Goal: Task Accomplishment & Management: Use online tool/utility

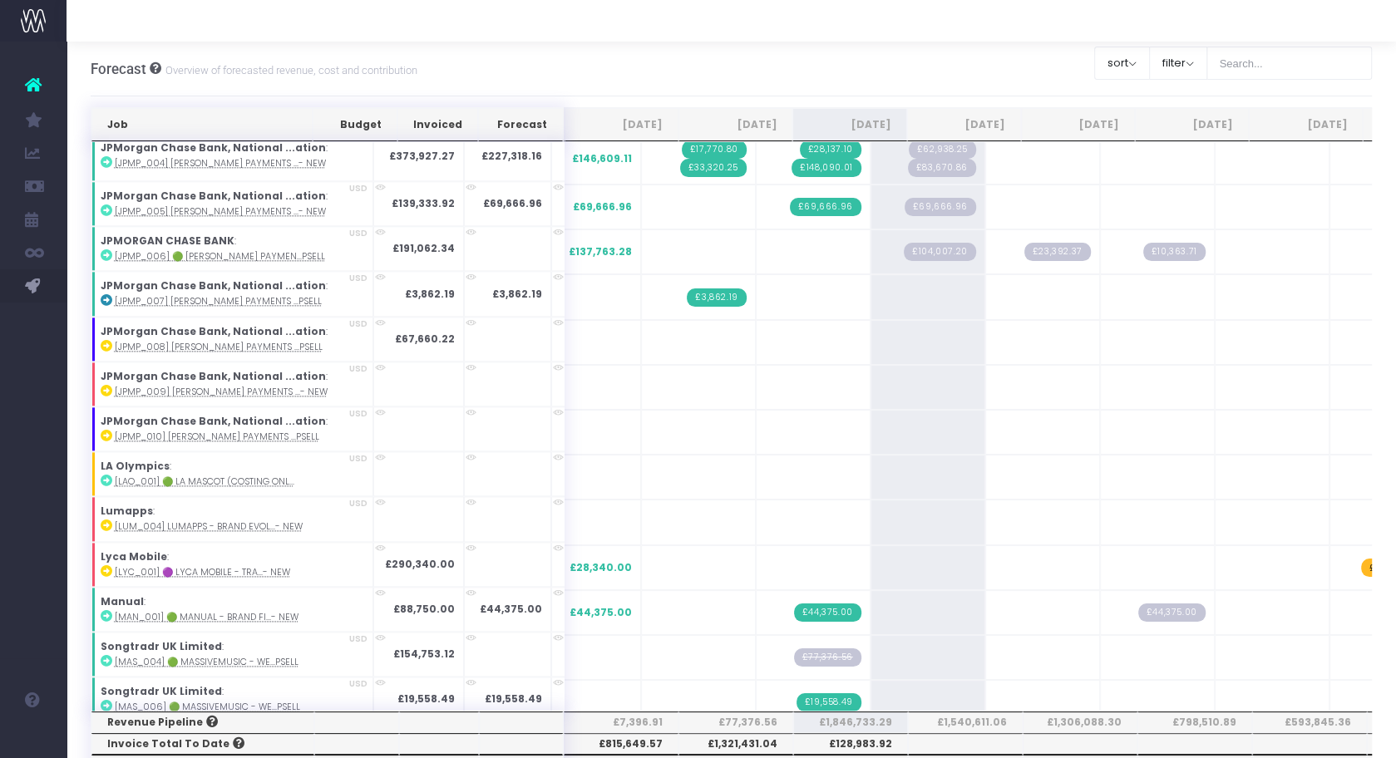
scroll to position [1846, 0]
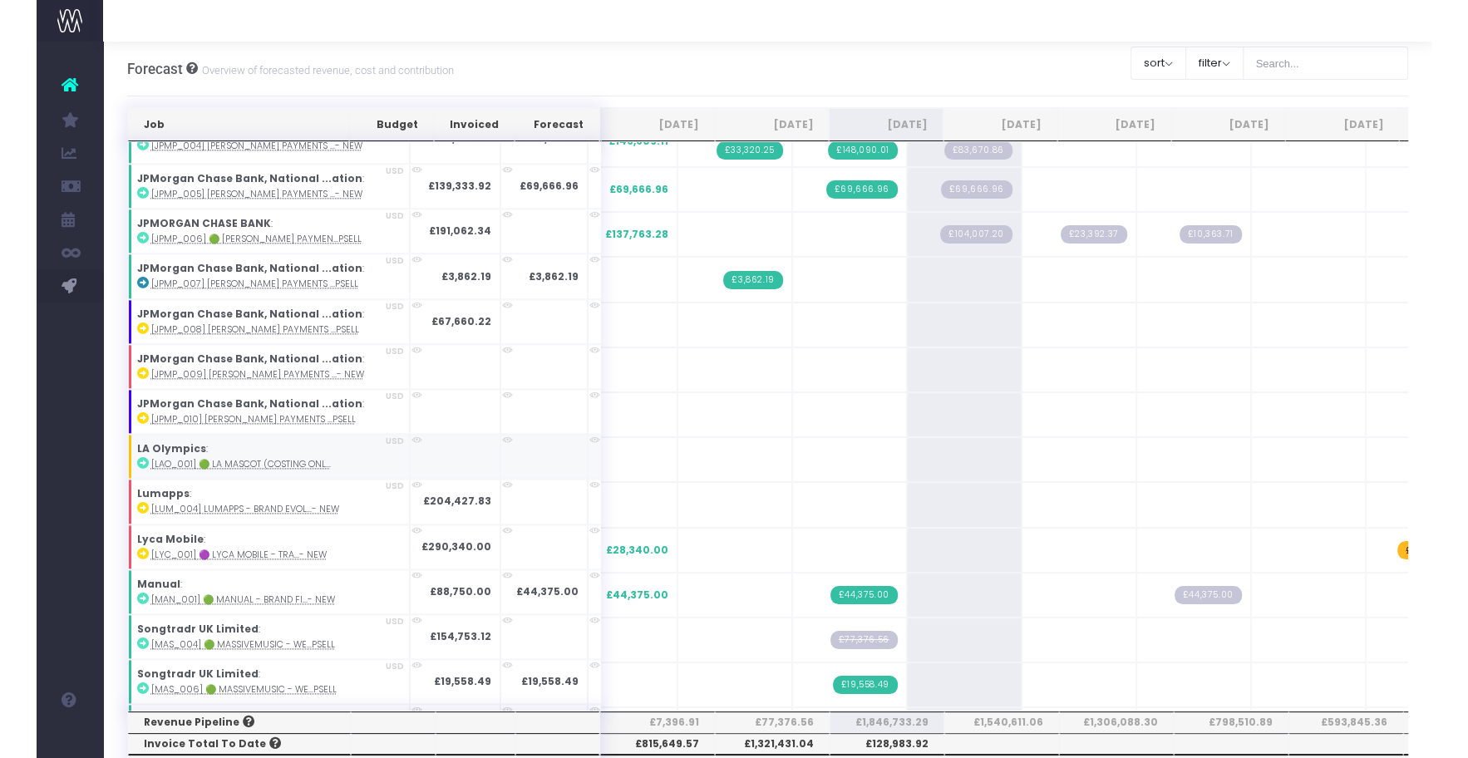
scroll to position [1825, 0]
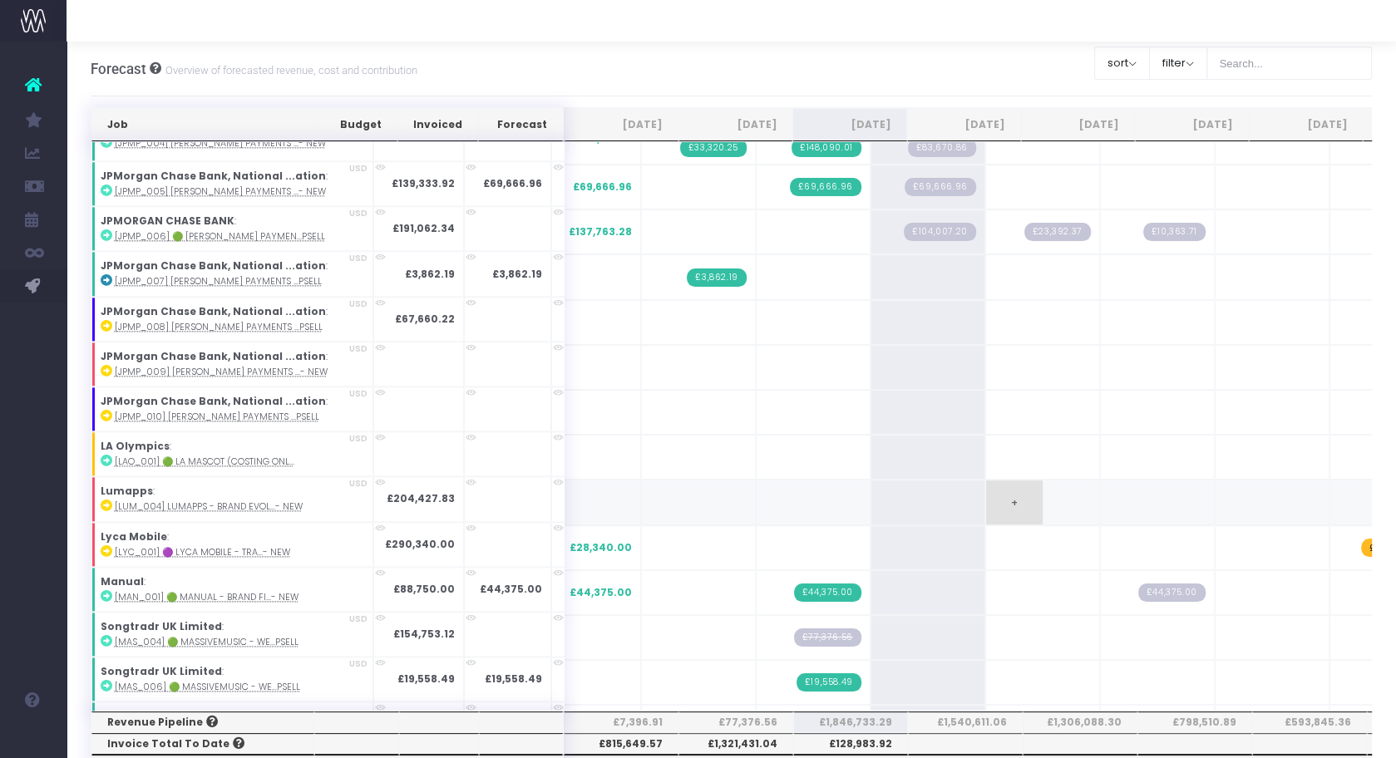
click at [986, 481] on span "+" at bounding box center [1014, 502] width 57 height 43
type input "50000"
click at [0, 0] on span "+" at bounding box center [0, 0] width 0 height 0
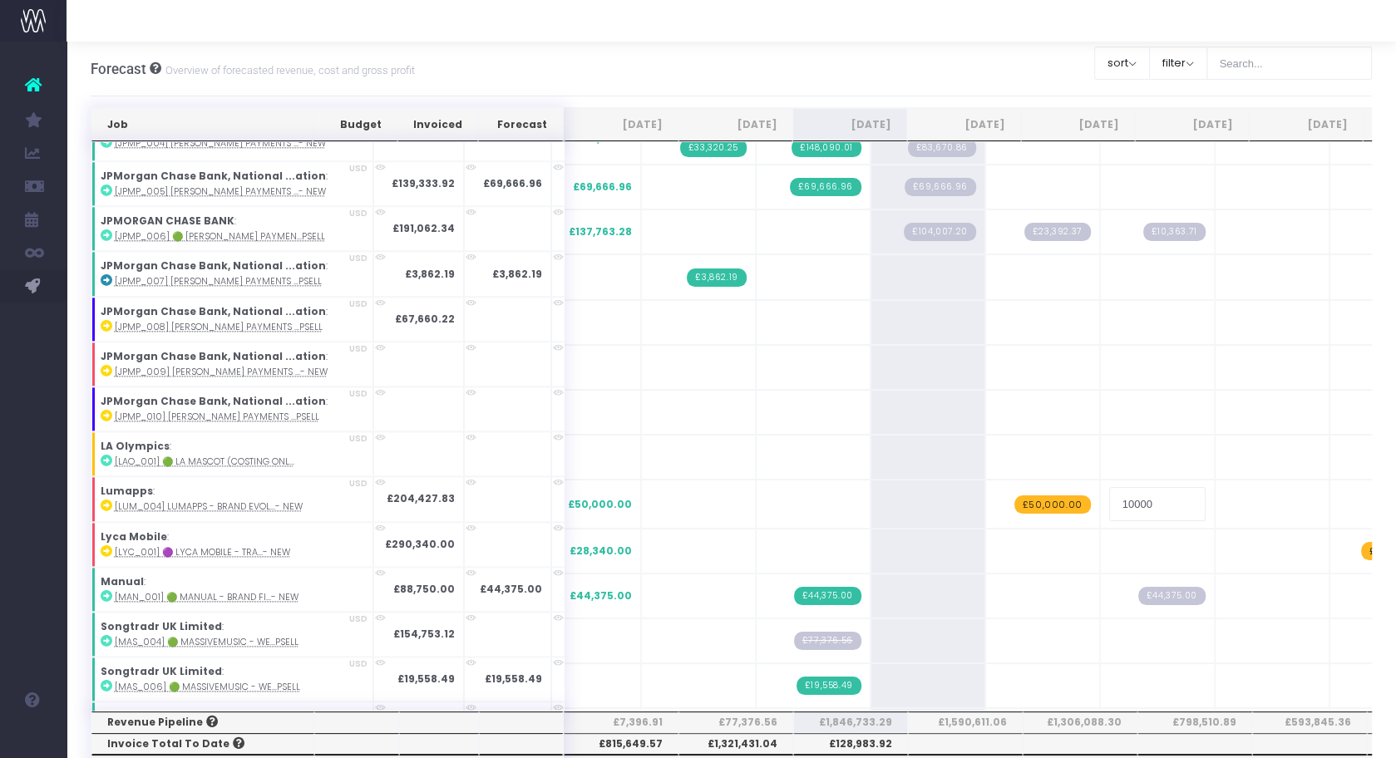
type input "100000"
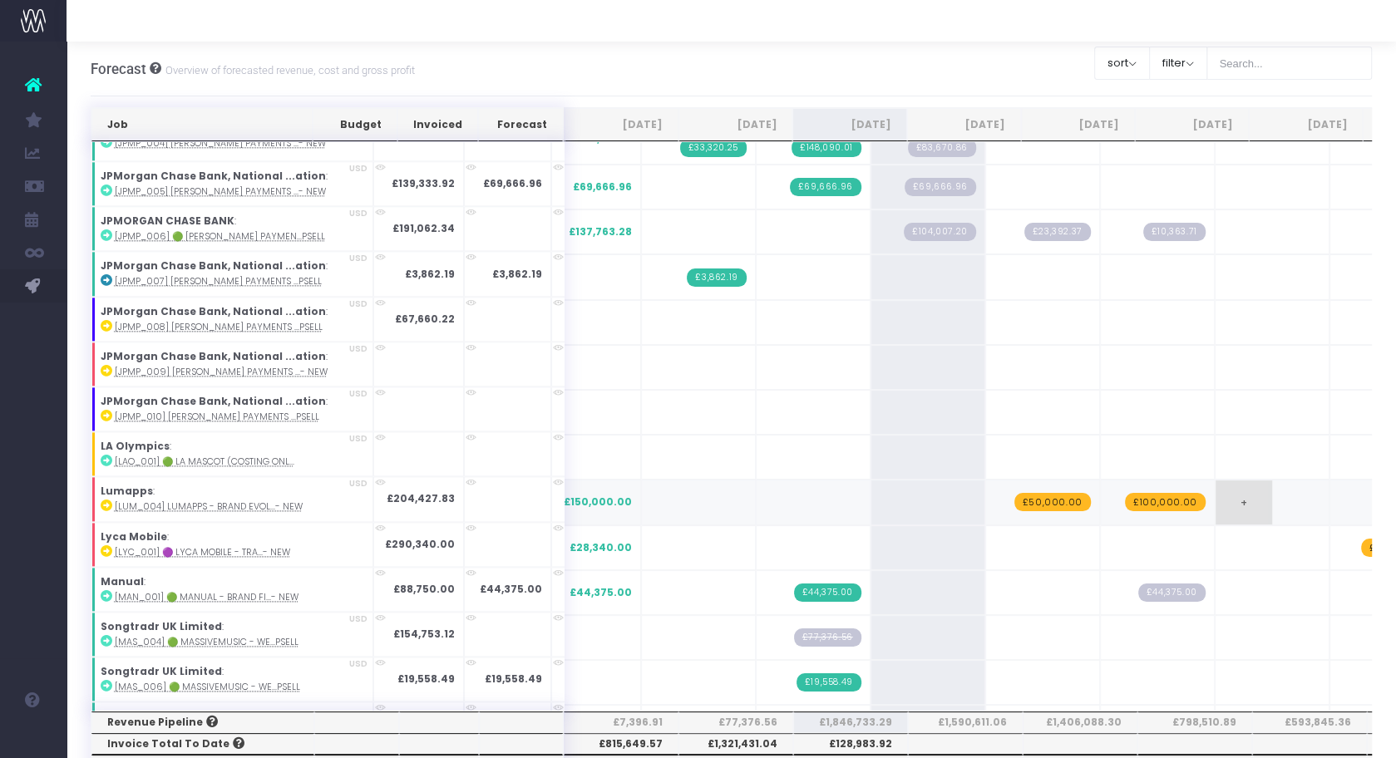
click at [1216, 481] on span "+" at bounding box center [1244, 502] width 57 height 43
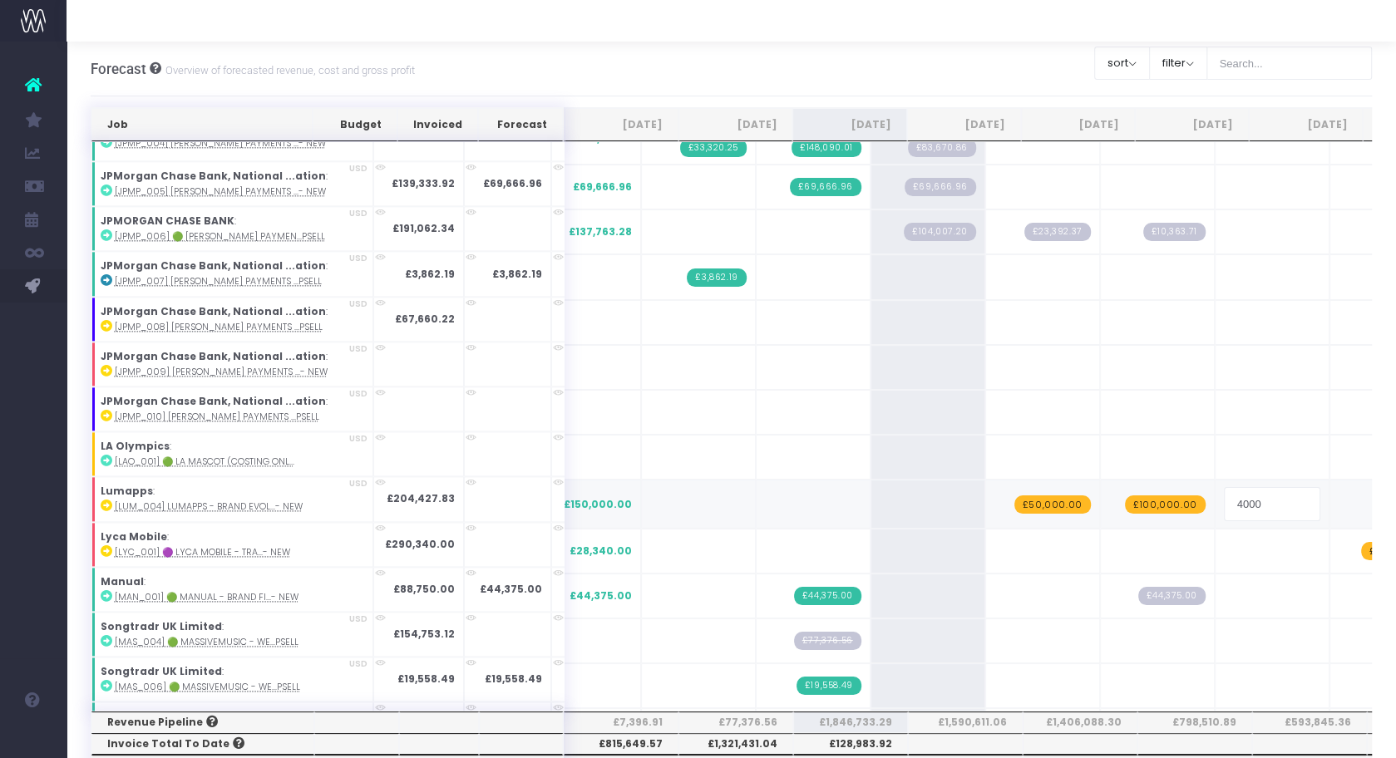
type input "40000"
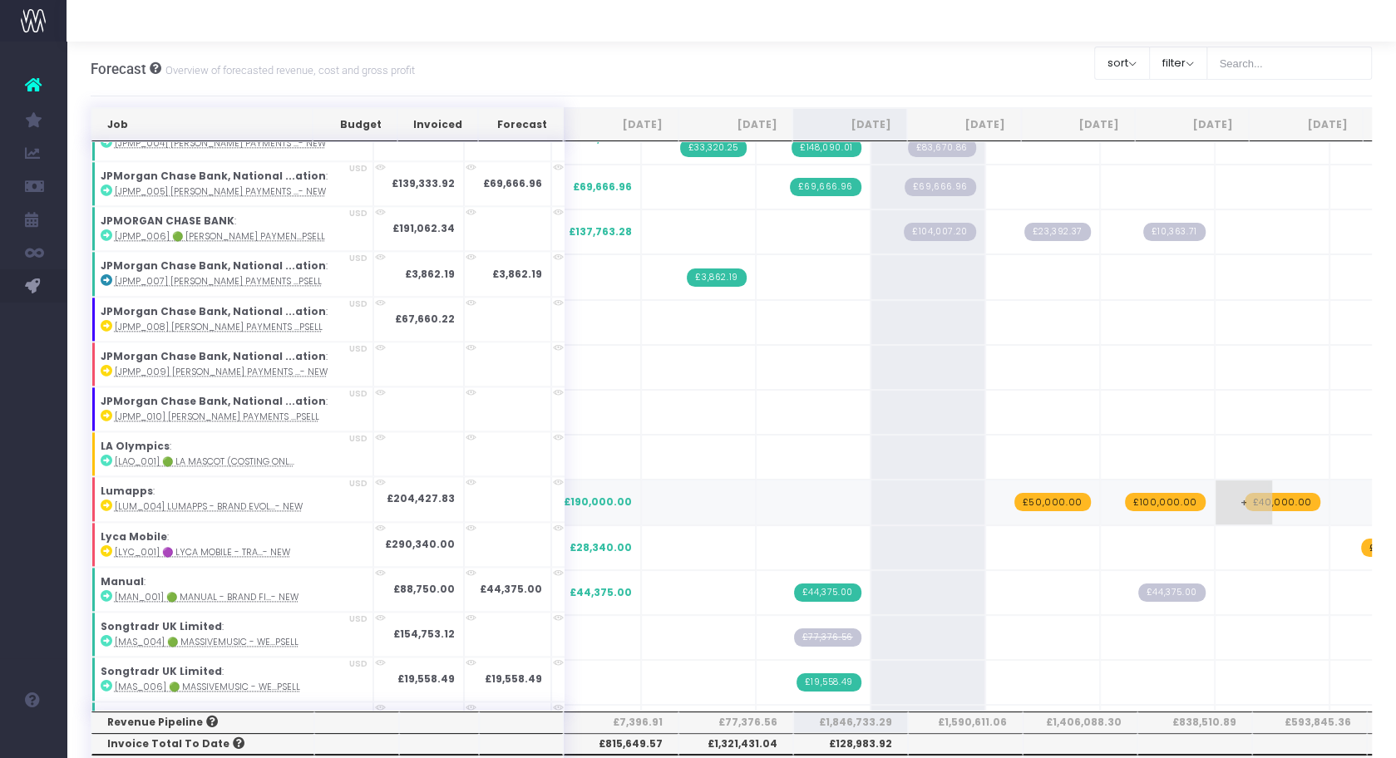
click at [1245, 493] on span "£40,000.00" at bounding box center [1283, 502] width 76 height 18
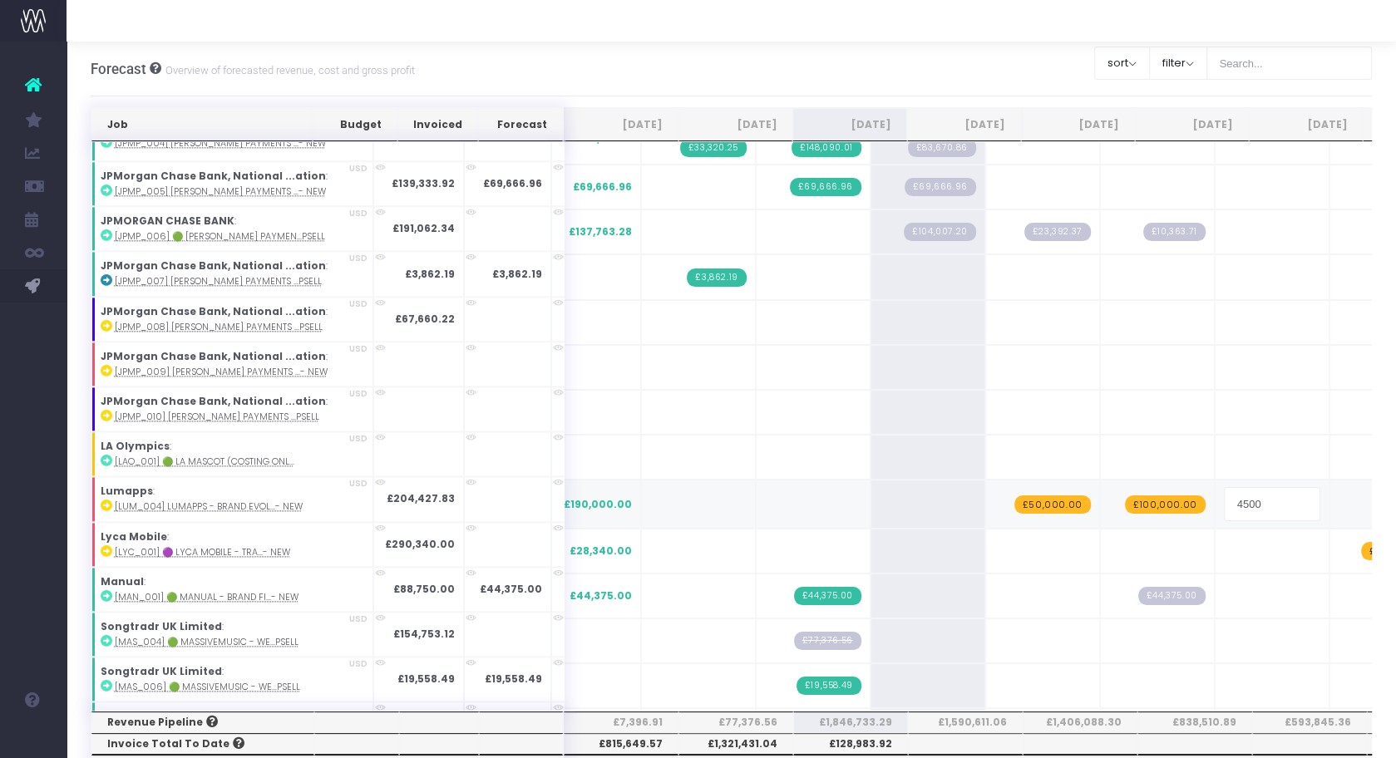
type input "45000"
